Goal: Navigation & Orientation: Find specific page/section

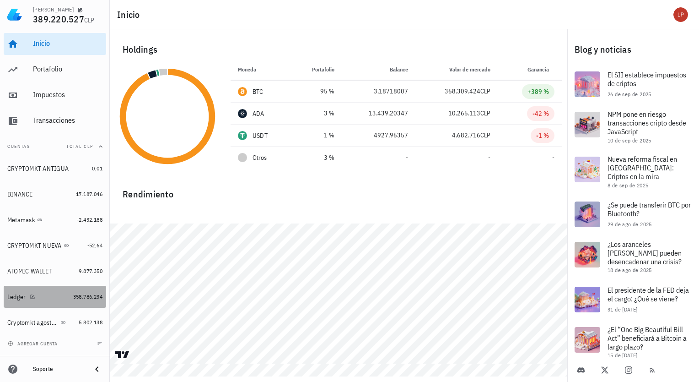
click at [46, 294] on div "Ledger" at bounding box center [38, 296] width 62 height 9
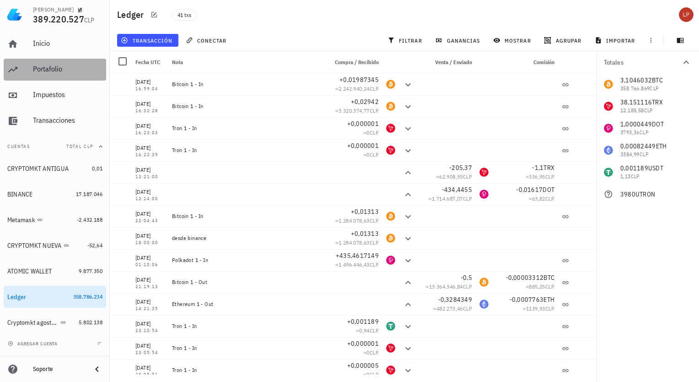
click at [71, 74] on div "Portafolio" at bounding box center [68, 69] width 70 height 21
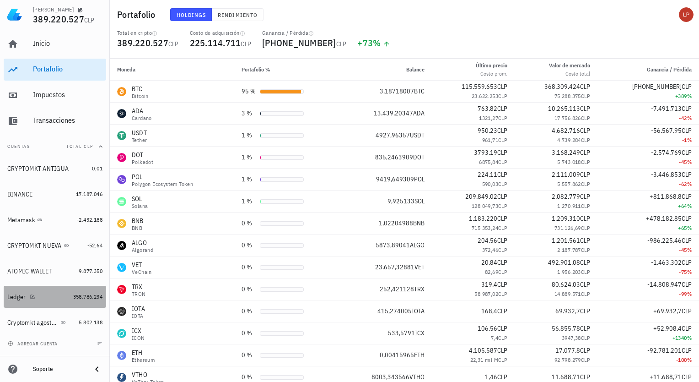
click at [63, 298] on div "Ledger" at bounding box center [38, 296] width 62 height 9
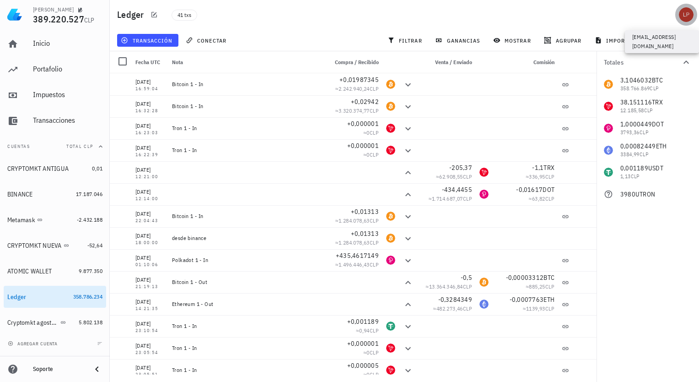
click at [687, 10] on div "avatar" at bounding box center [686, 14] width 15 height 15
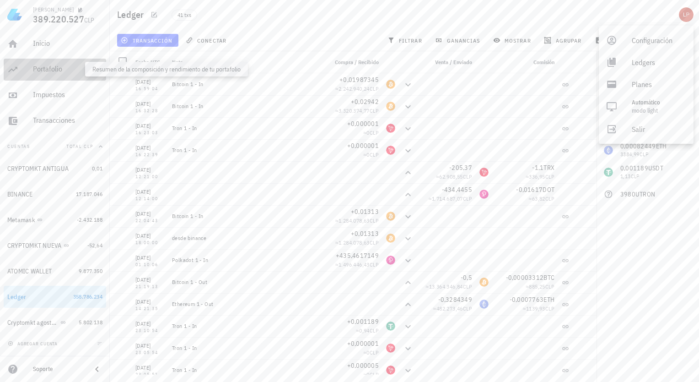
click at [48, 65] on div "Portafolio" at bounding box center [68, 69] width 70 height 9
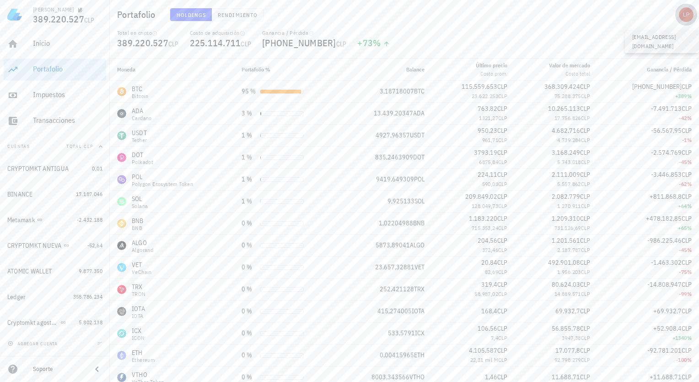
click at [683, 18] on div "avatar" at bounding box center [686, 14] width 15 height 15
click at [609, 18] on div "Portafolio Holdings Rendimiento" at bounding box center [404, 14] width 589 height 29
click at [686, 14] on div "avatar" at bounding box center [686, 14] width 15 height 15
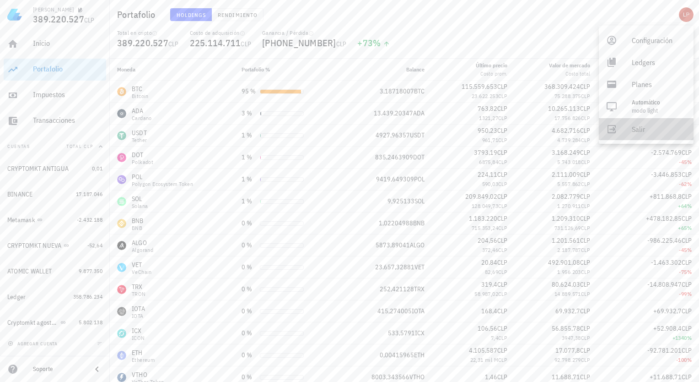
click at [626, 131] on link "Salir" at bounding box center [646, 129] width 95 height 22
